Goal: Task Accomplishment & Management: Complete application form

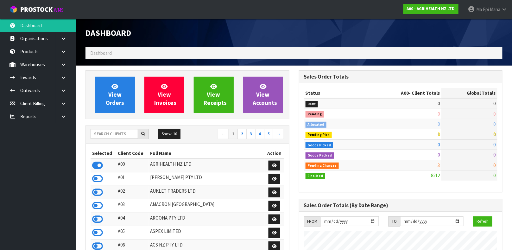
scroll to position [480, 213]
click at [104, 132] on input "text" at bounding box center [114, 134] width 47 height 10
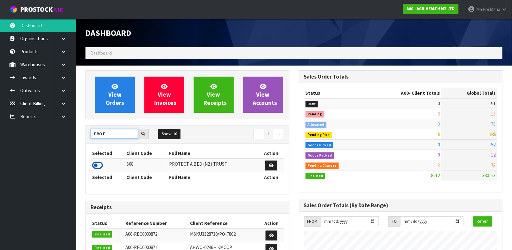
type input "PROT"
click at [97, 163] on icon at bounding box center [97, 164] width 11 height 9
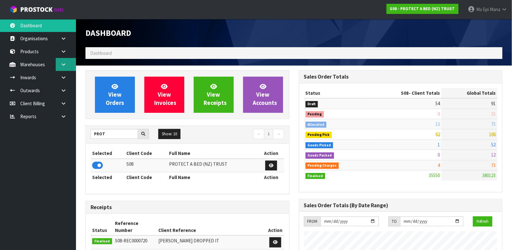
click at [62, 65] on icon at bounding box center [63, 64] width 6 height 5
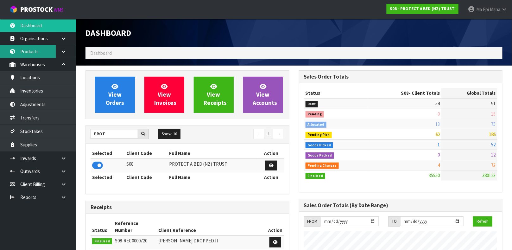
click at [47, 54] on link "Products" at bounding box center [38, 51] width 76 height 13
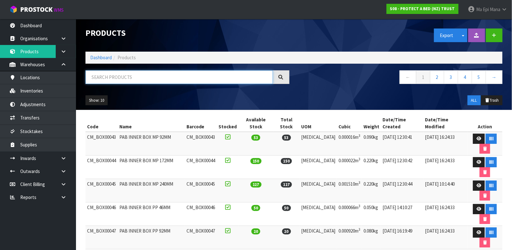
click at [96, 72] on input "text" at bounding box center [178, 77] width 187 height 14
type input "9336473027352"
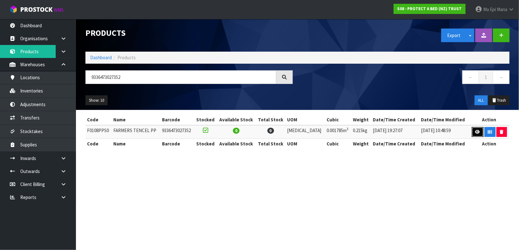
click at [475, 132] on icon at bounding box center [477, 132] width 5 height 4
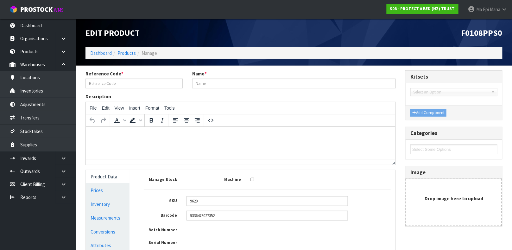
type input "F0108PPS0"
type input "FARMERS TENCEL PP"
click at [119, 219] on link "Measurements" at bounding box center [108, 217] width 44 height 13
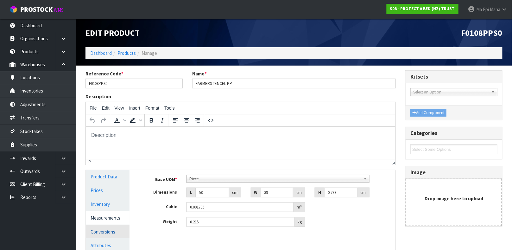
click at [106, 229] on link "Conversions" at bounding box center [108, 231] width 44 height 13
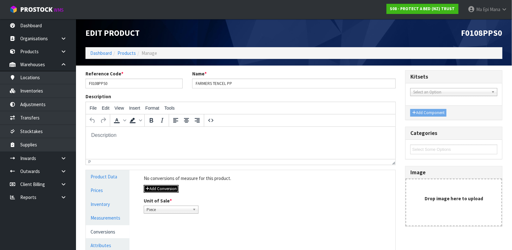
click at [163, 186] on button "Add Conversion" at bounding box center [161, 189] width 35 height 8
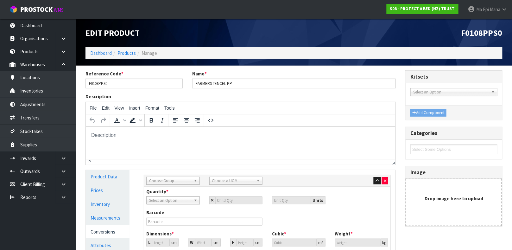
click at [163, 181] on span "Choose Group" at bounding box center [170, 181] width 42 height 8
click at [155, 214] on li "Outer" at bounding box center [173, 214] width 50 height 8
click at [225, 180] on span "Choose a UOM" at bounding box center [233, 181] width 42 height 8
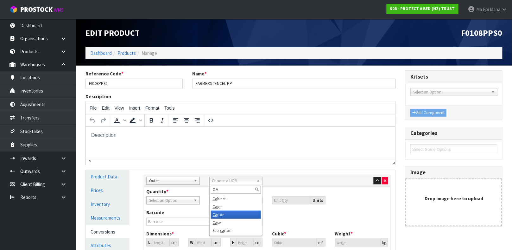
type input "CA"
click at [223, 213] on li "Ca rton" at bounding box center [236, 214] width 50 height 8
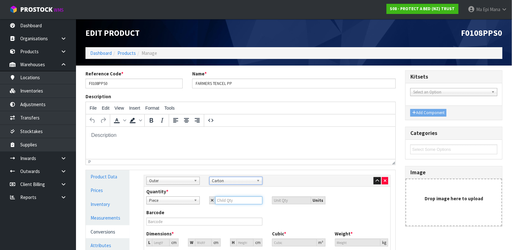
click at [231, 202] on input "number" at bounding box center [238, 200] width 47 height 8
type input "3"
type input "32"
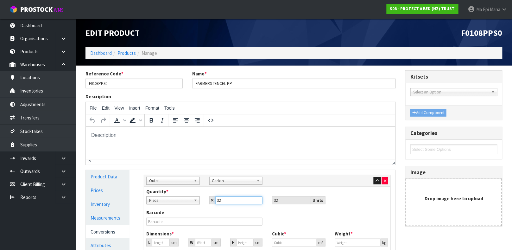
type input "32"
type input "38.512"
type input "0.05712"
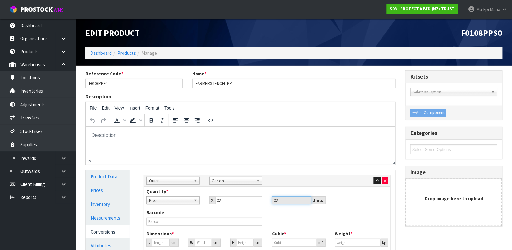
type input "6.88"
type input "5"
type input "0.007416"
type input "58"
type input "0.086024"
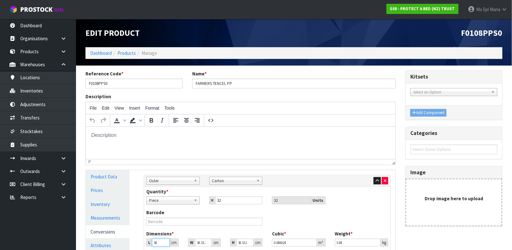
type input "58"
type input "4"
type input "0.008935"
type input "40"
type input "0.089348"
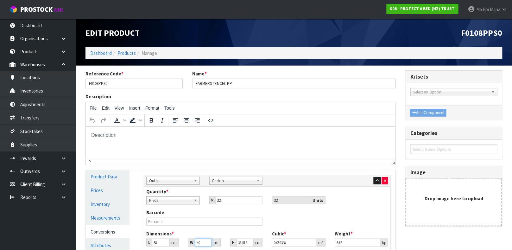
type input "40"
type input "3"
type input "0.00696"
type input "31"
type input "0.07192"
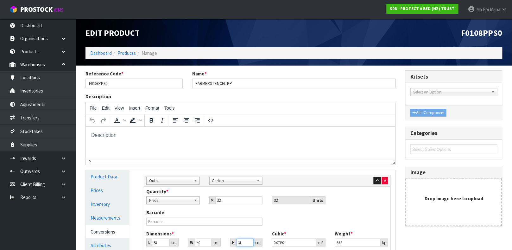
type input "31"
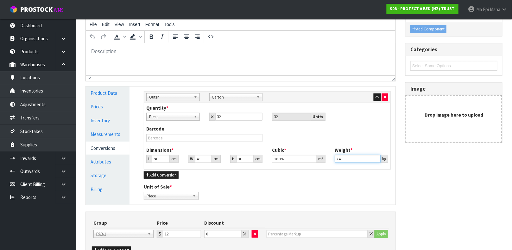
scroll to position [124, 0]
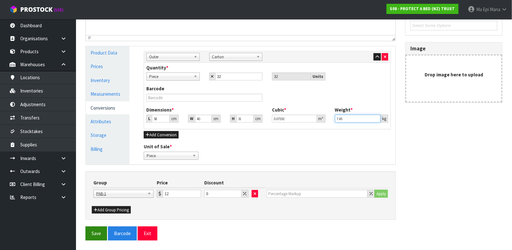
type input "7.45"
click at [94, 234] on button "Save" at bounding box center [96, 233] width 22 height 14
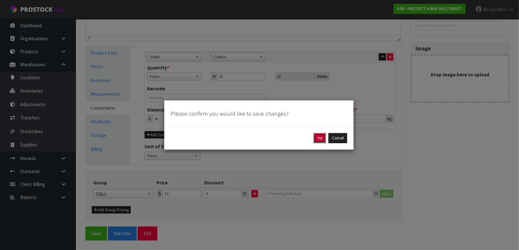
click at [316, 139] on button "Yes" at bounding box center [320, 138] width 12 height 10
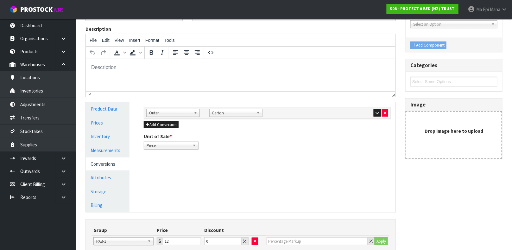
scroll to position [138, 0]
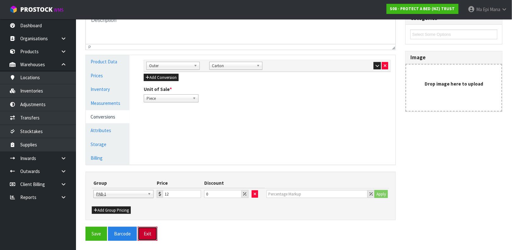
click at [149, 233] on button "Exit" at bounding box center [148, 234] width 20 height 14
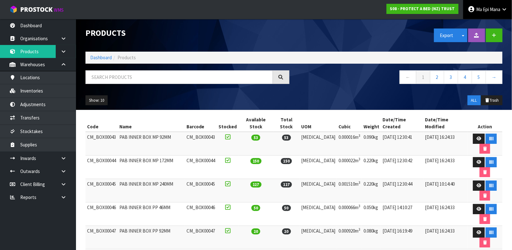
click at [501, 11] on icon at bounding box center [504, 9] width 6 height 5
click at [484, 25] on link "Logout" at bounding box center [486, 25] width 50 height 9
